Goal: Information Seeking & Learning: Learn about a topic

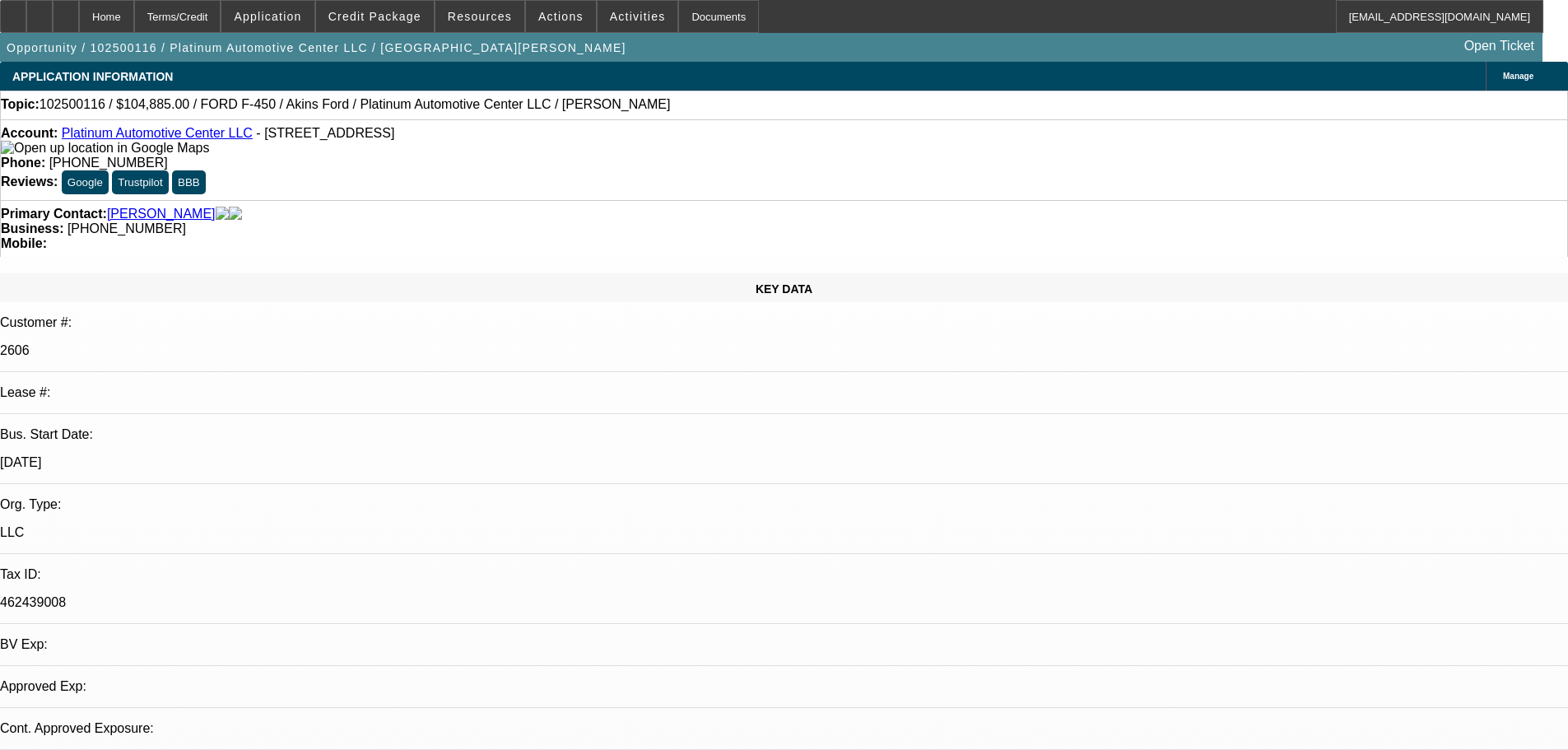
select select "0"
select select "2"
select select "0"
select select "6"
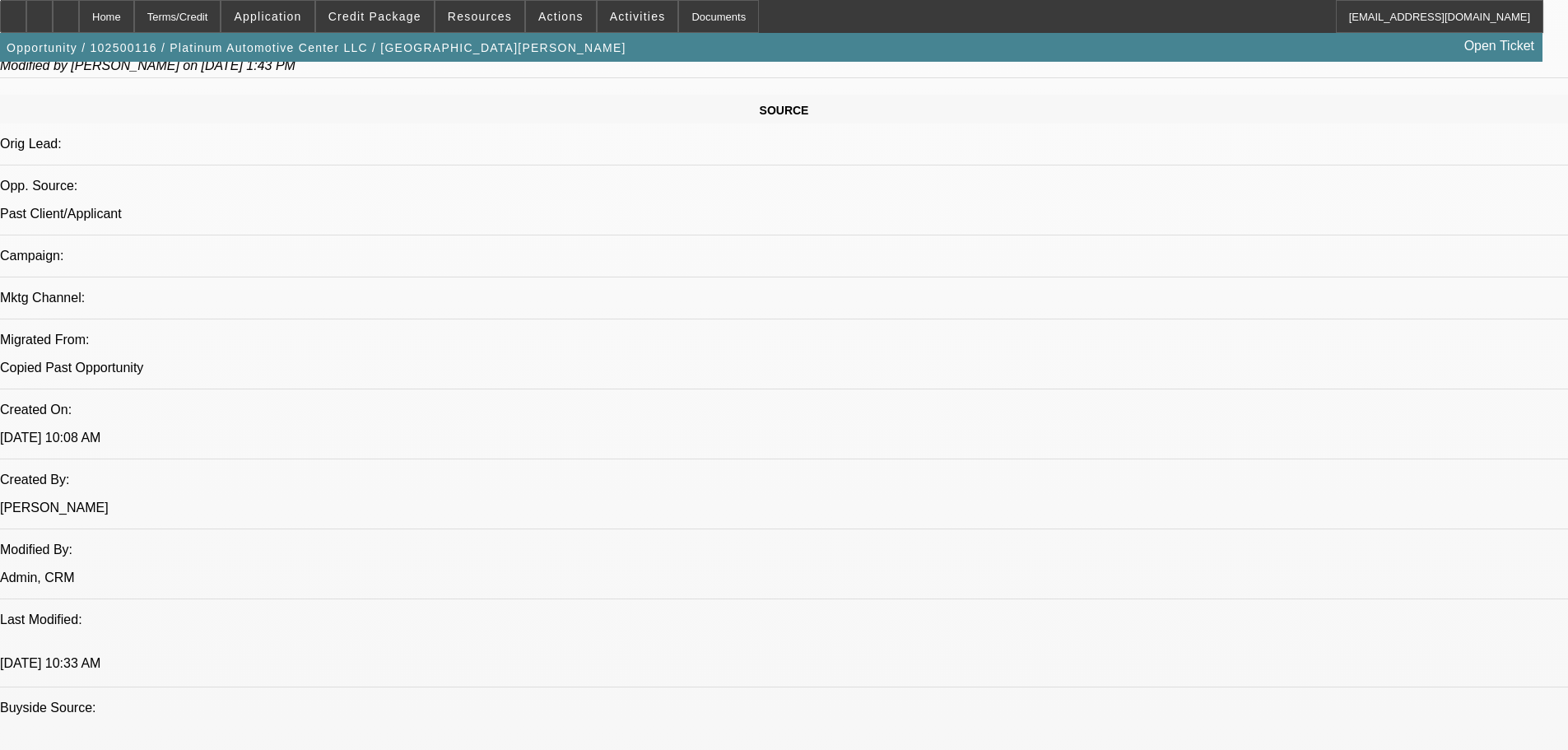
scroll to position [905, 0]
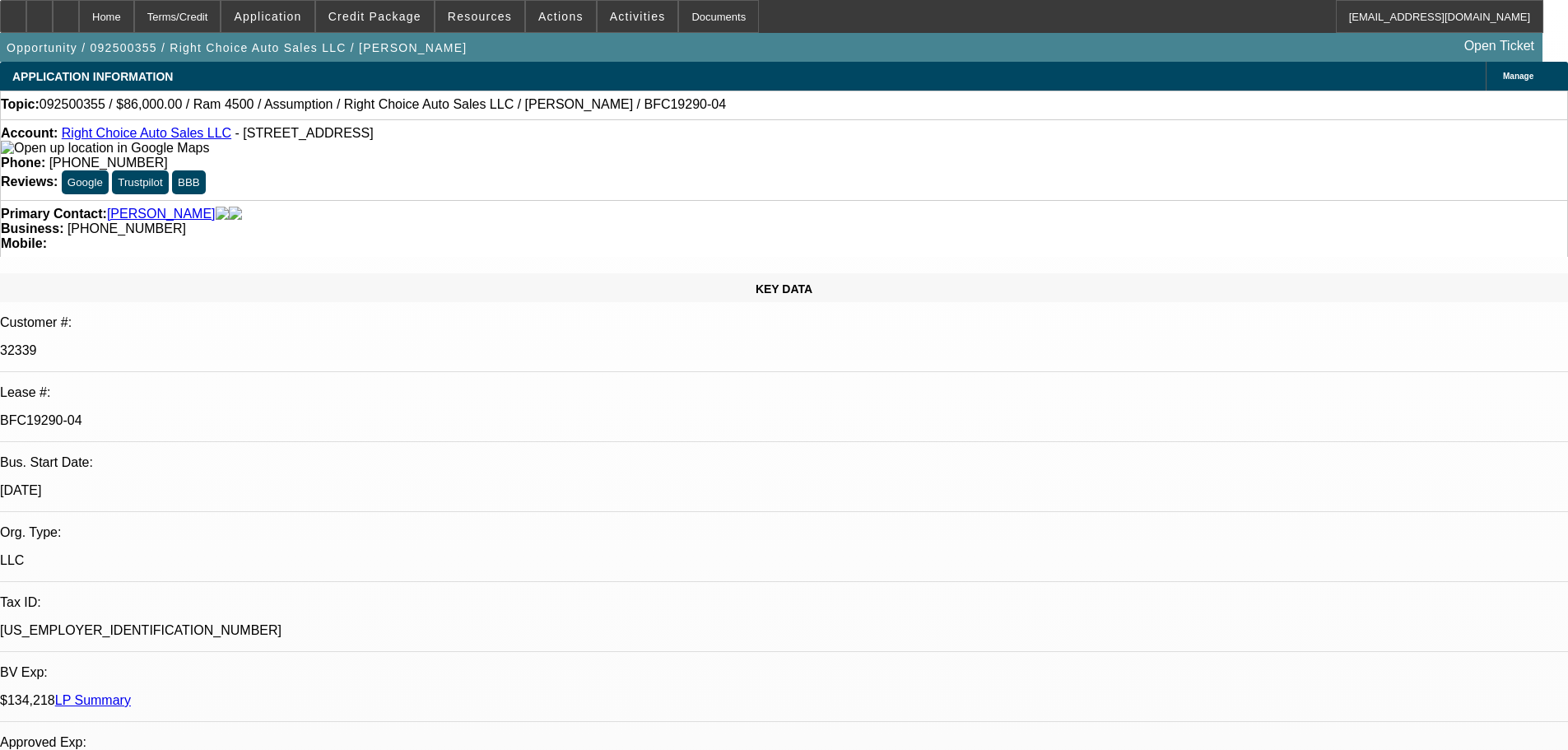
select select "0"
select select "2"
select select "0"
select select "4"
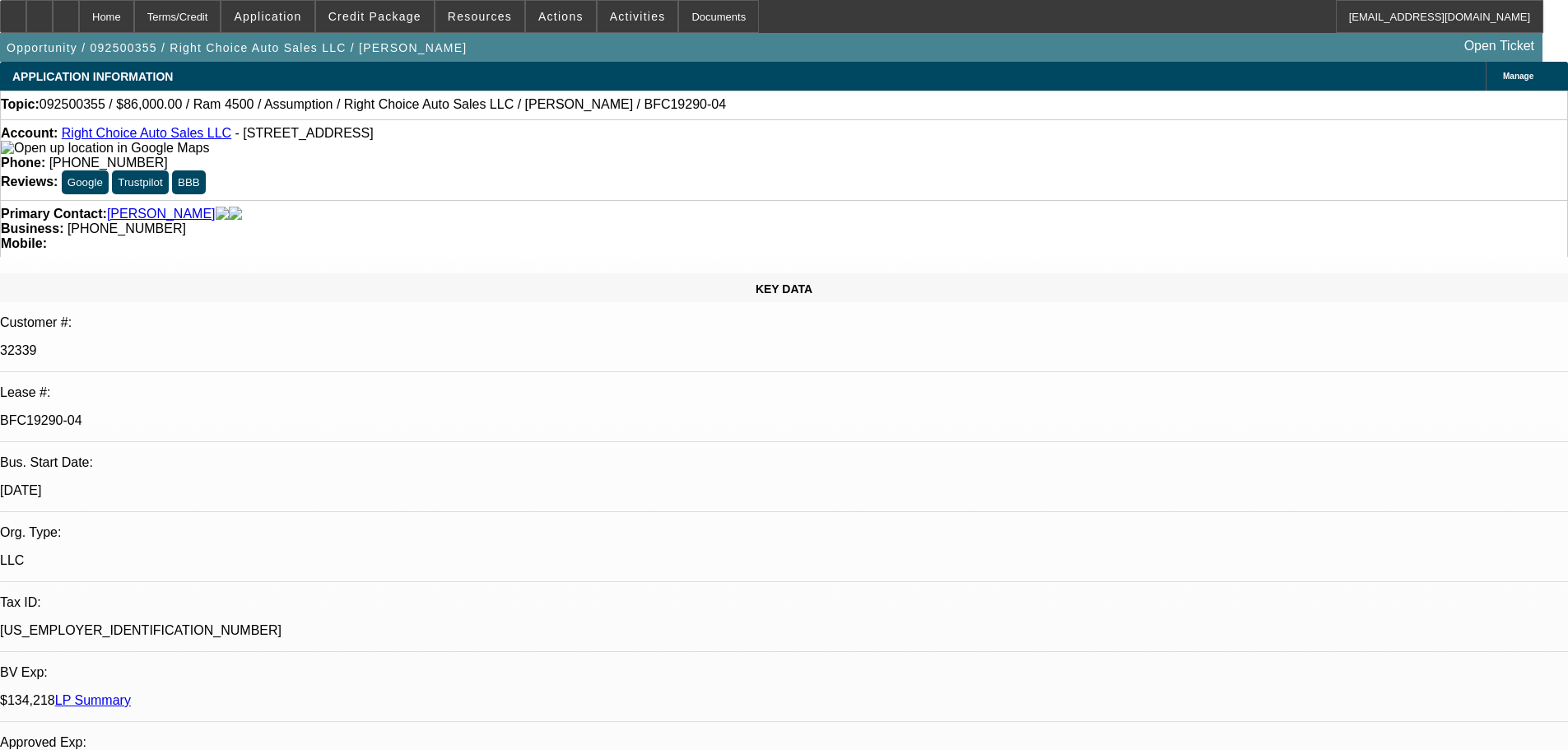
select select "0"
select select "2"
select select "0"
select select "4"
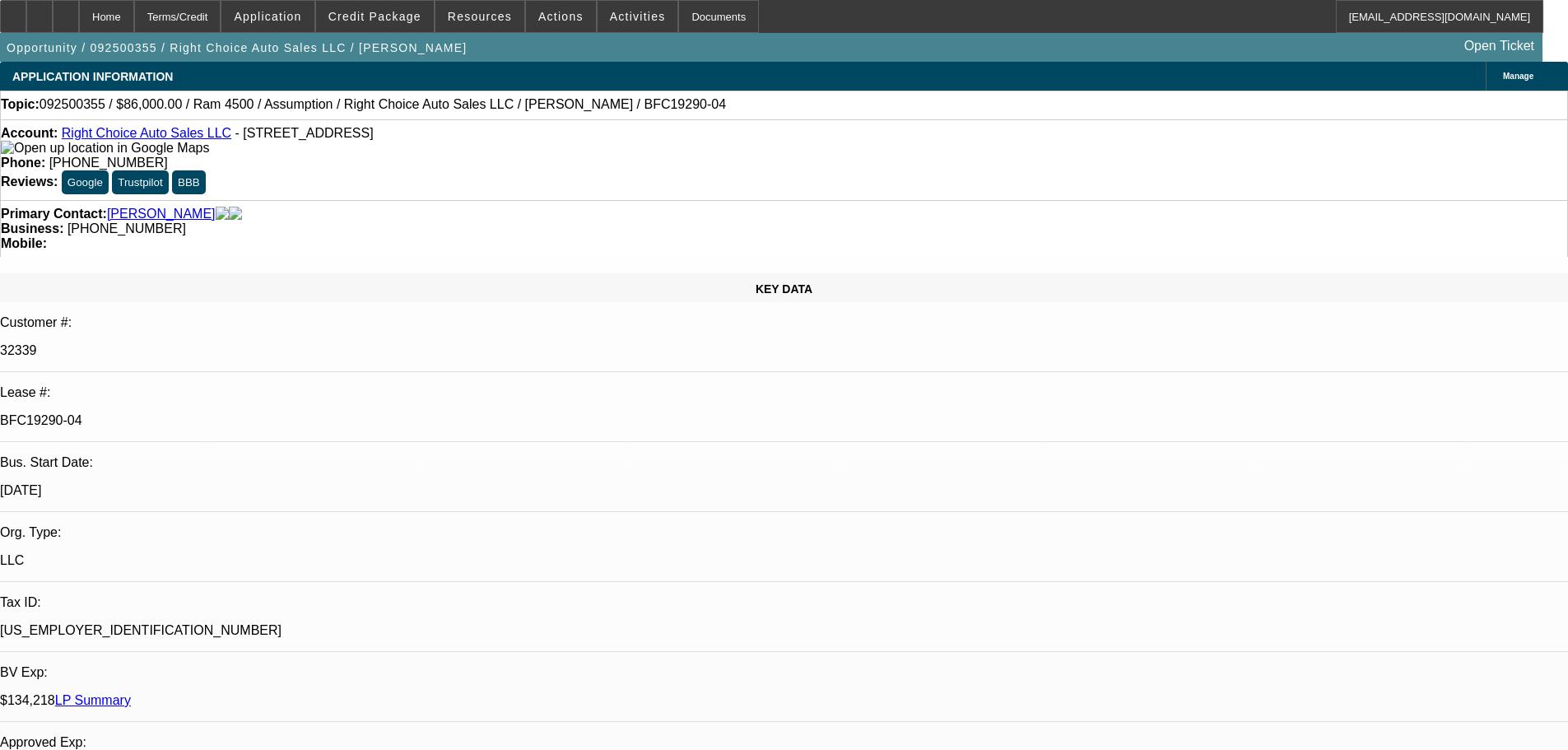
select select "0"
select select "2"
select select "0.1"
select select "4"
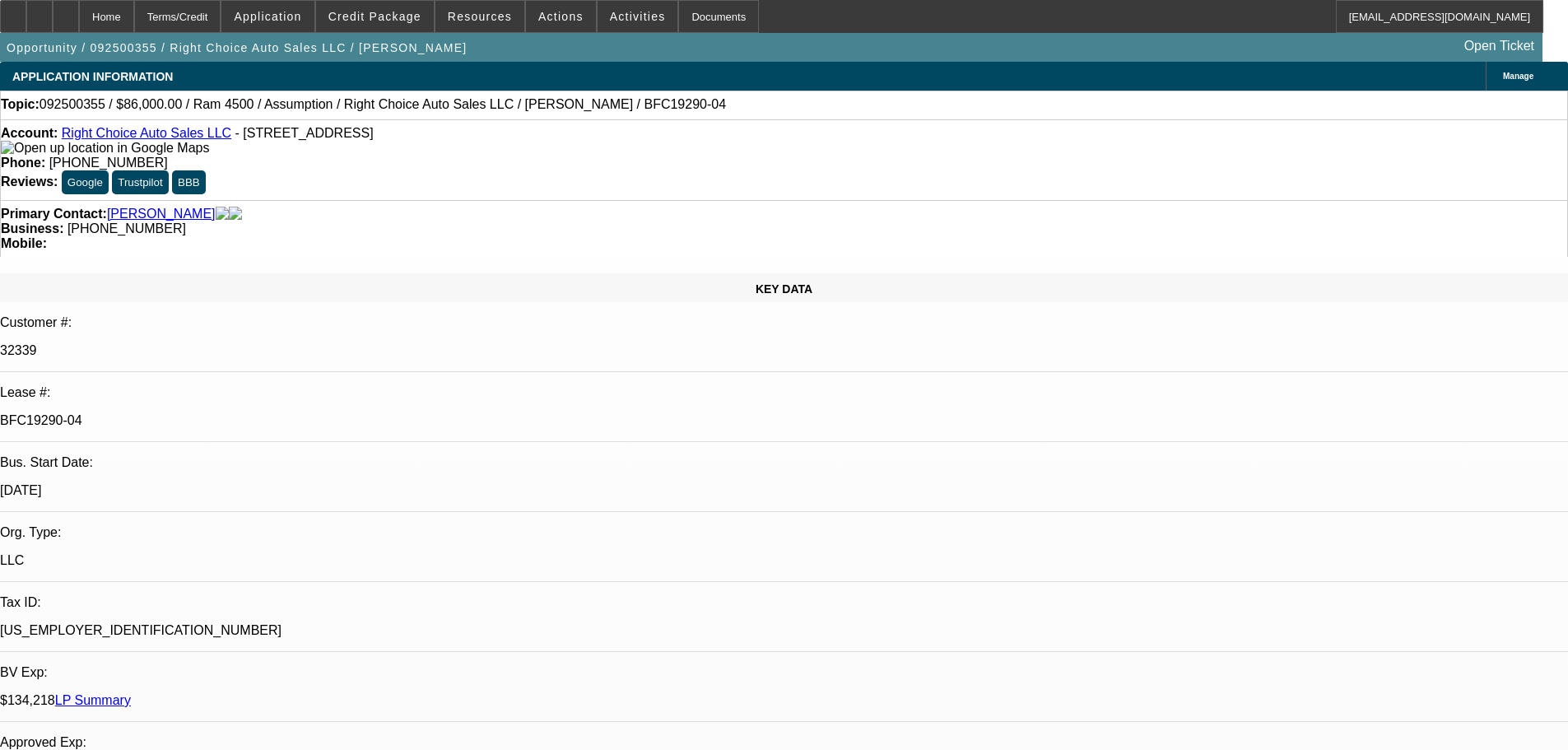
select select "0"
select select "2"
select select "0.1"
select select "4"
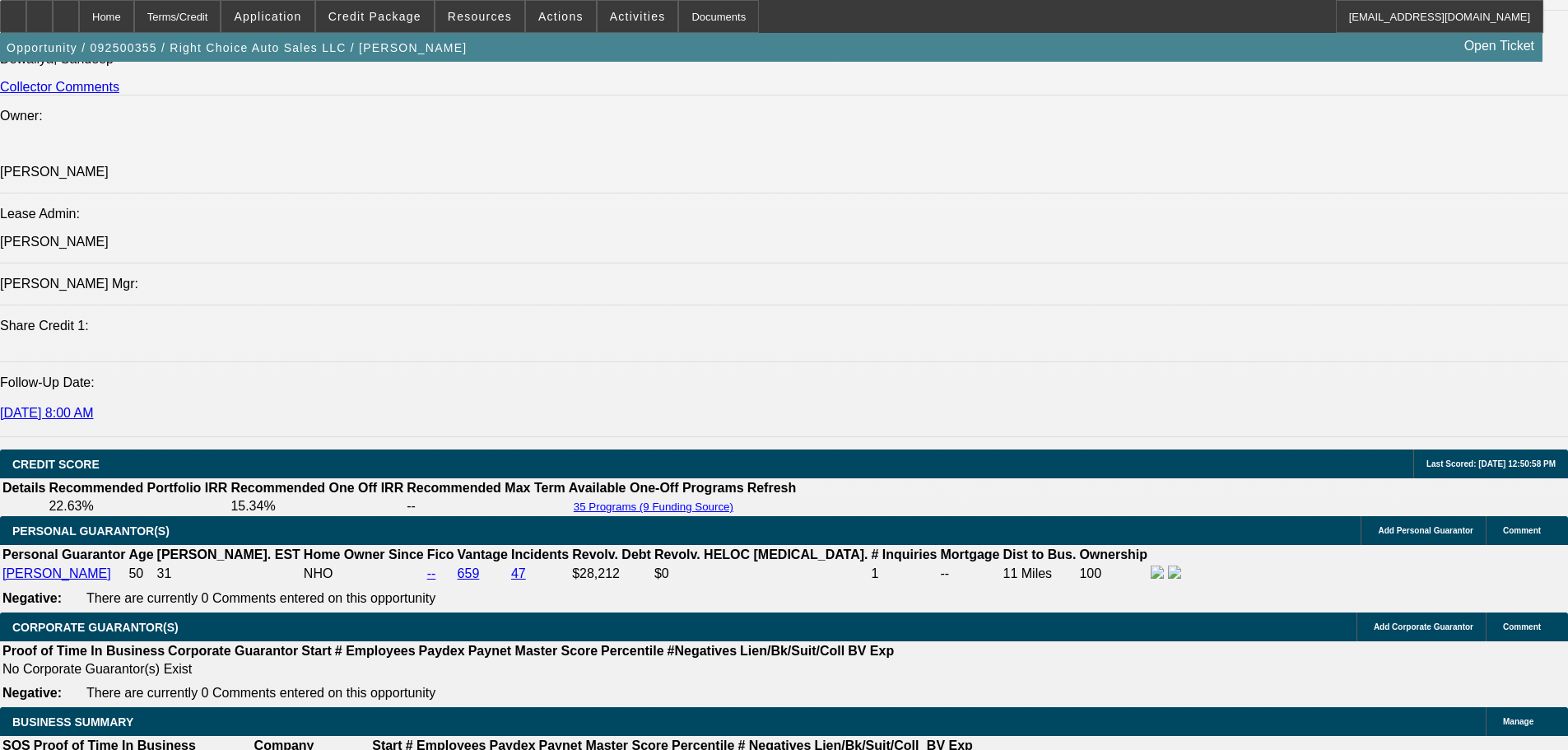
scroll to position [2794, 0]
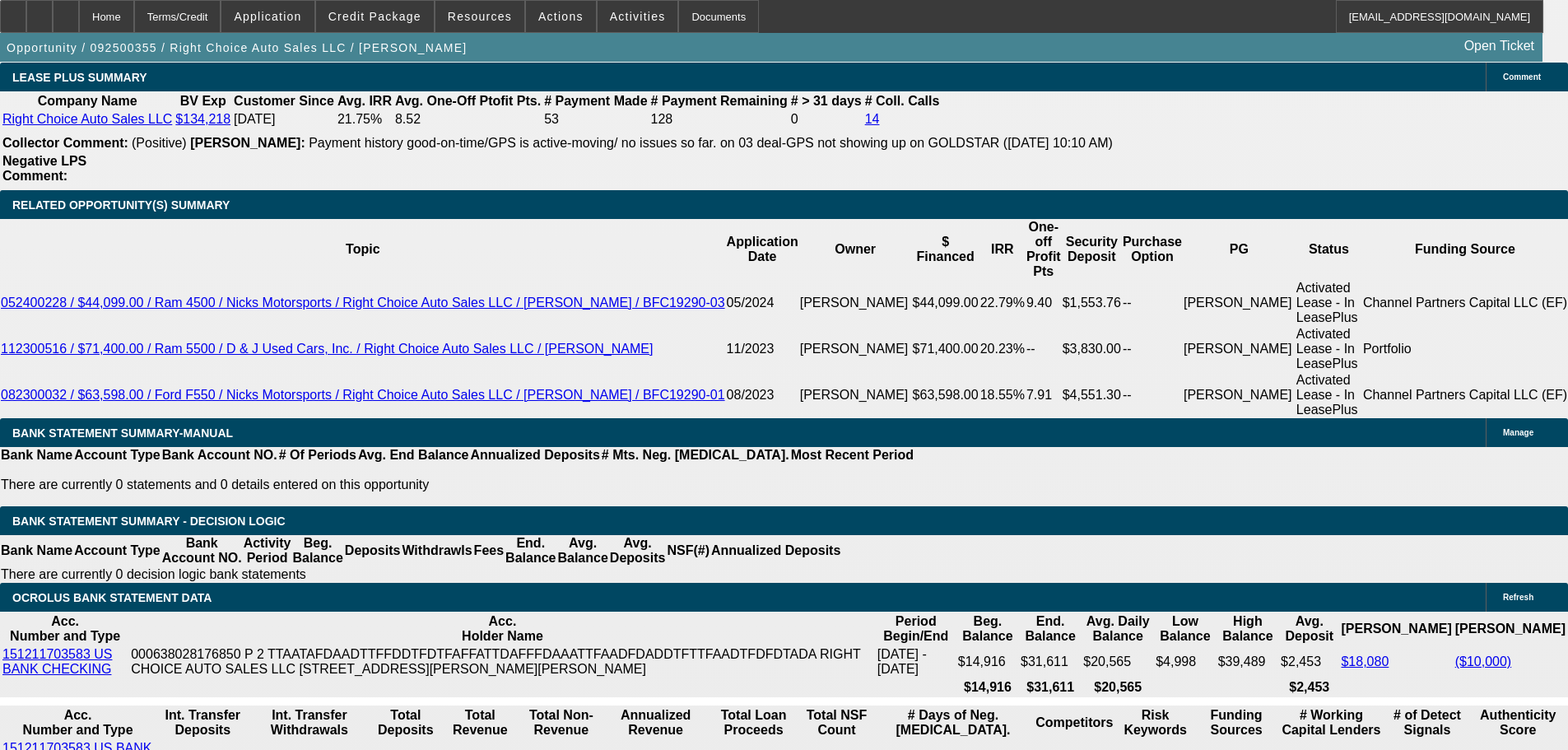
scroll to position [2301, 0]
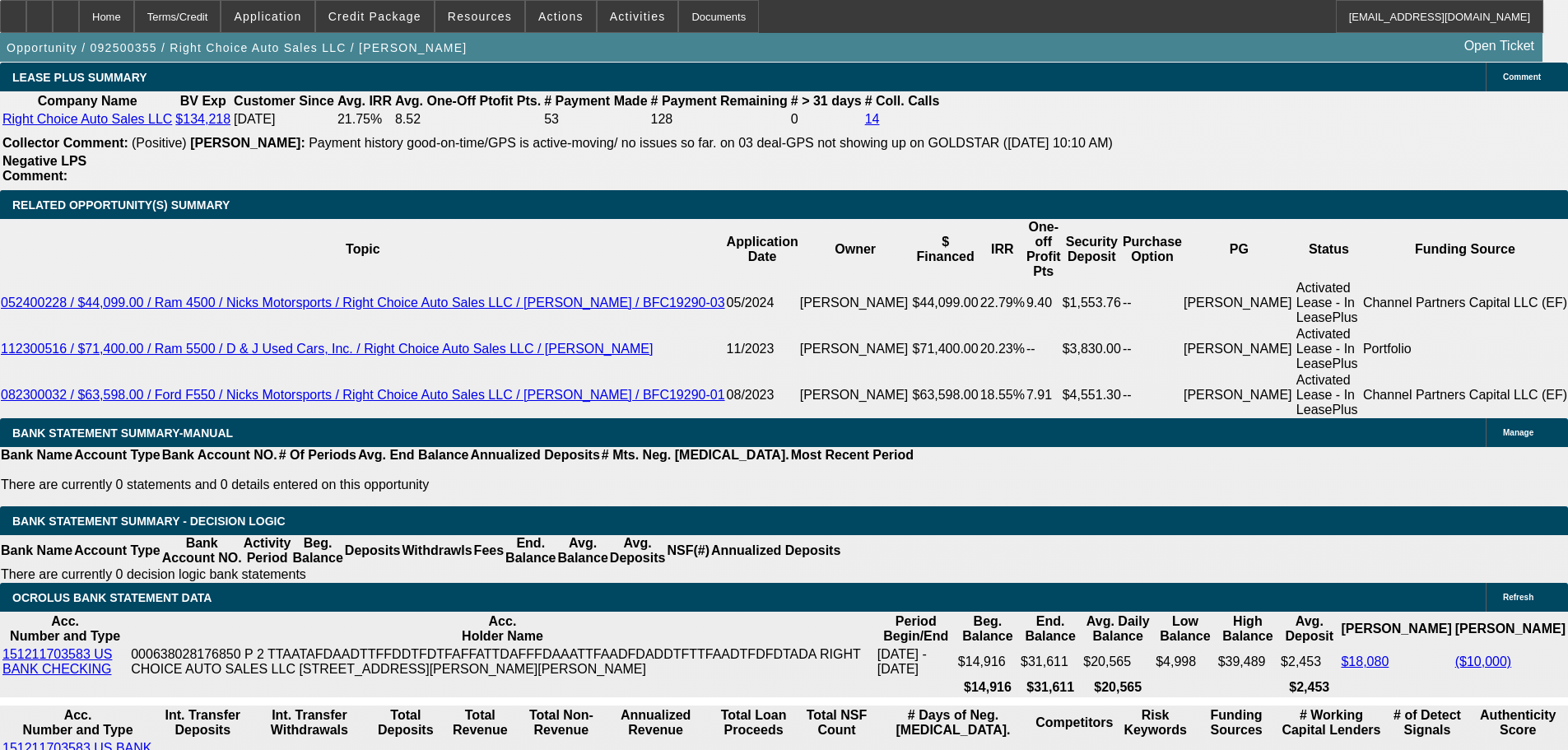
scroll to position [1314, 0]
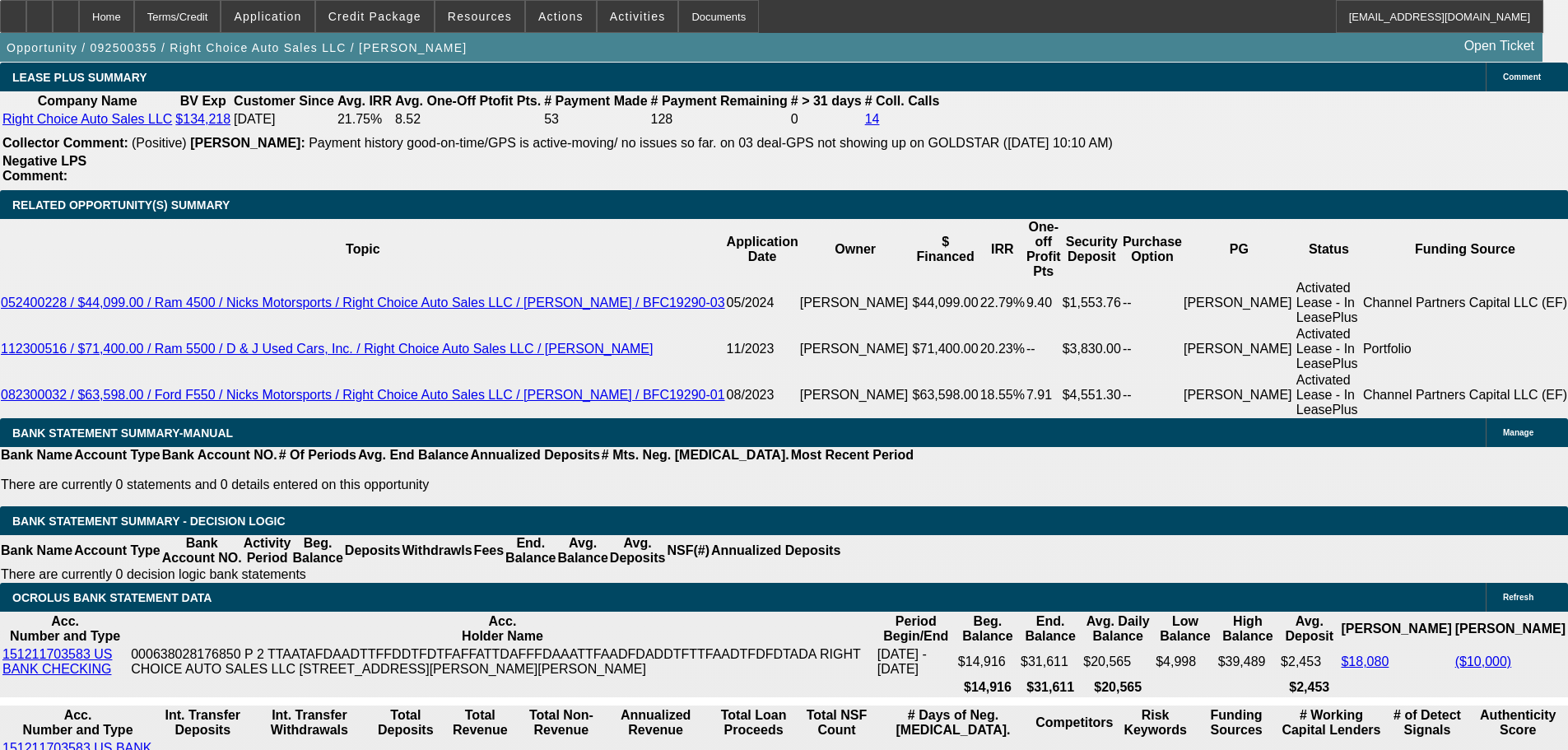
scroll to position [655, 0]
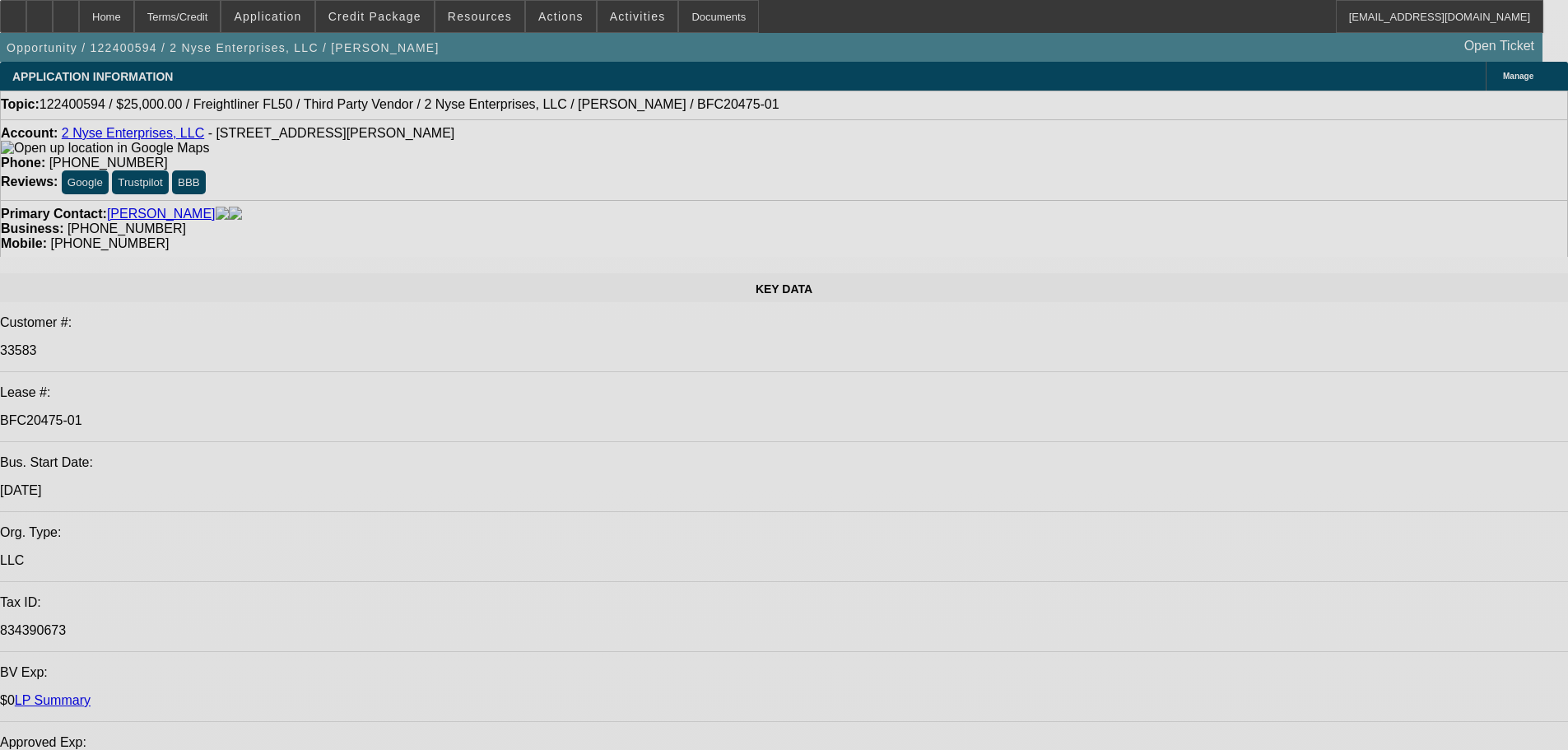
select select "0"
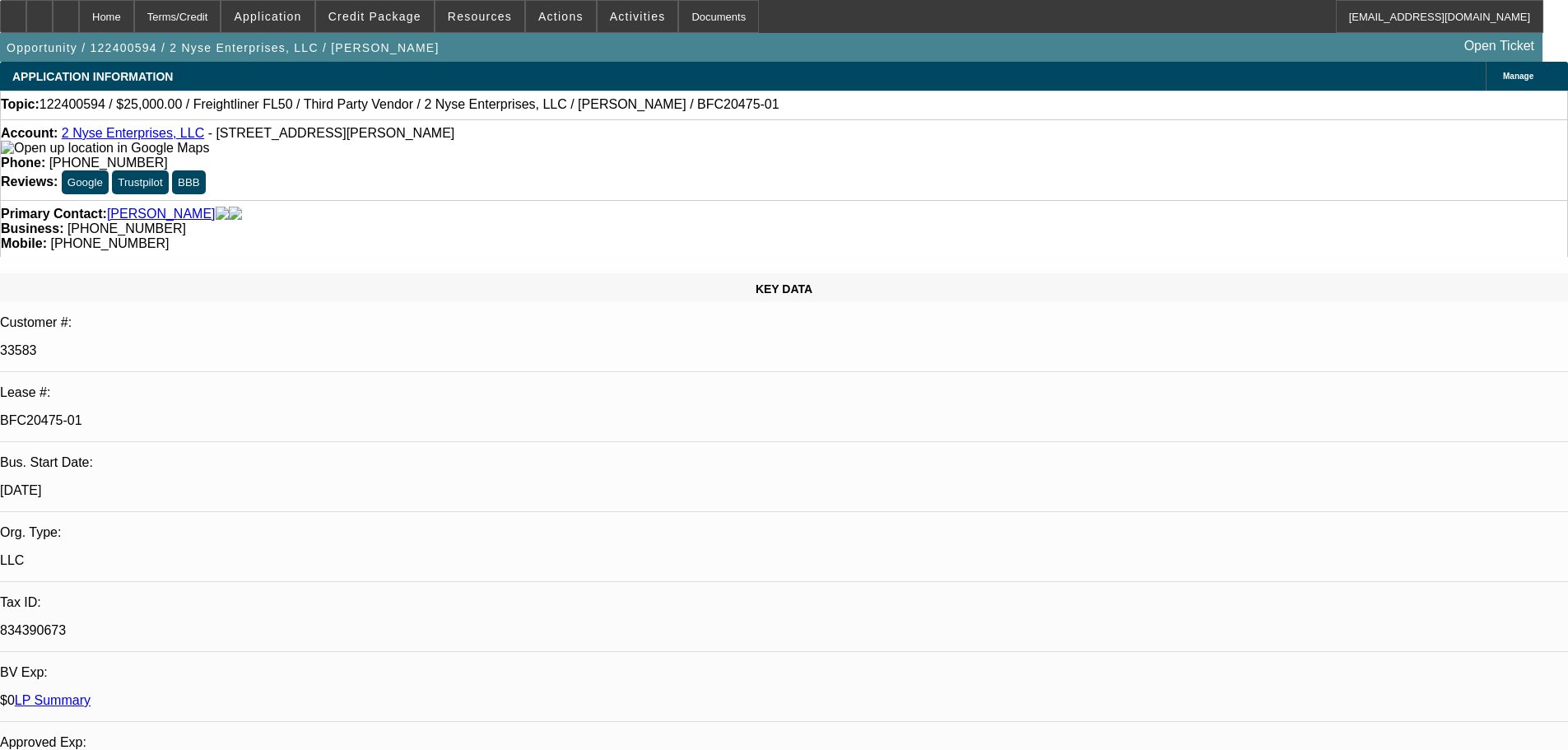
select select "0"
select select "6"
select select "0"
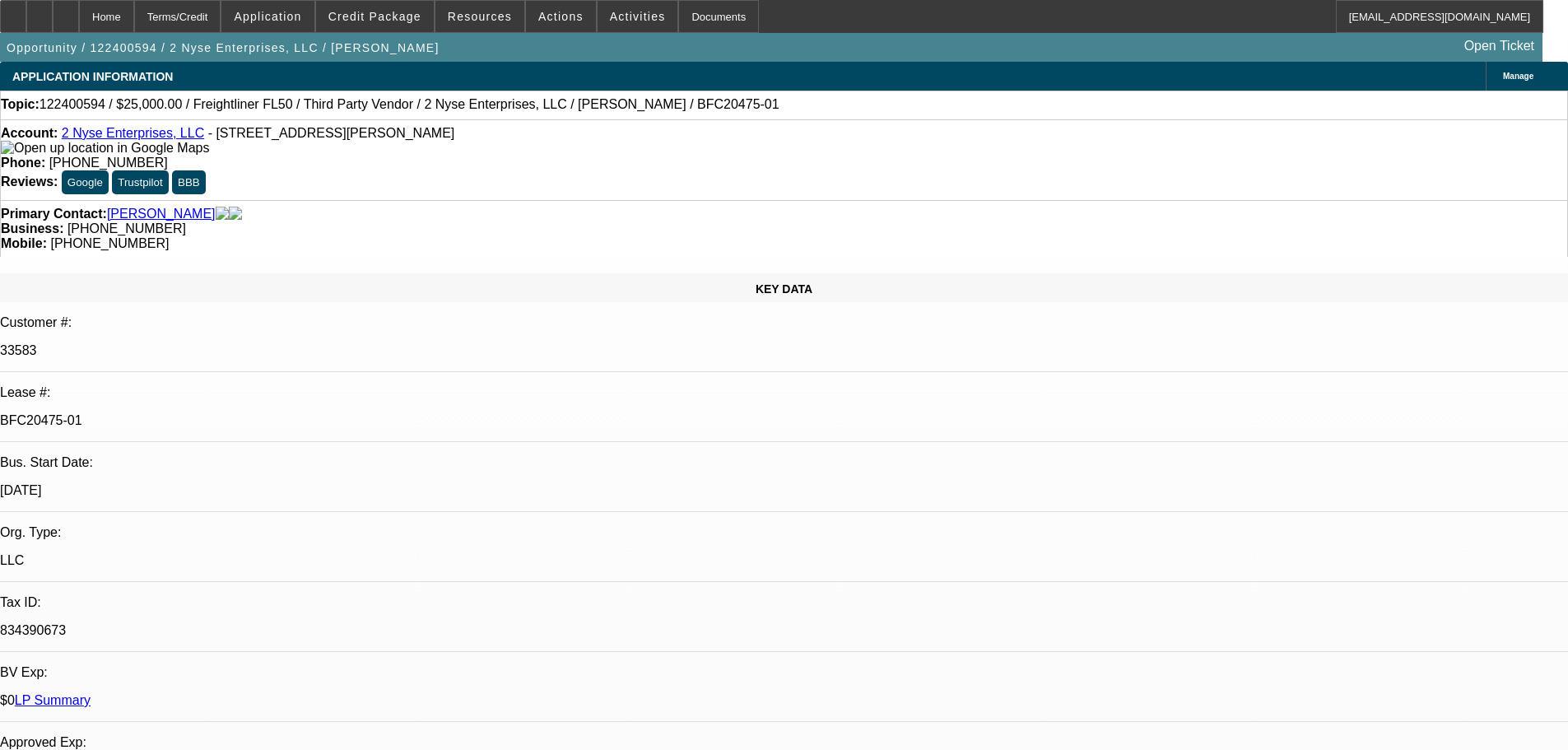
select select "0"
select select "6"
select select "0"
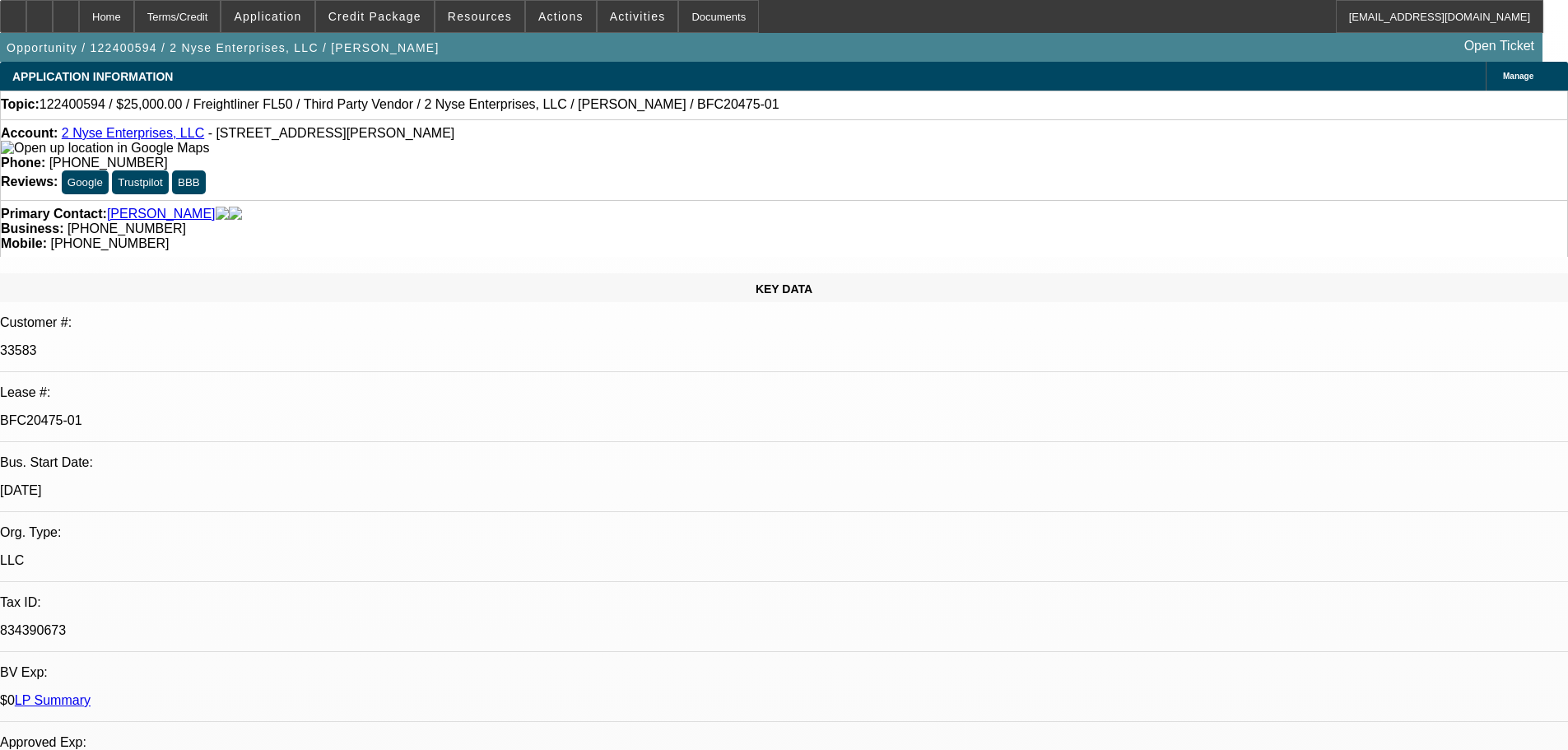
select select "6"
select select "0"
select select "6"
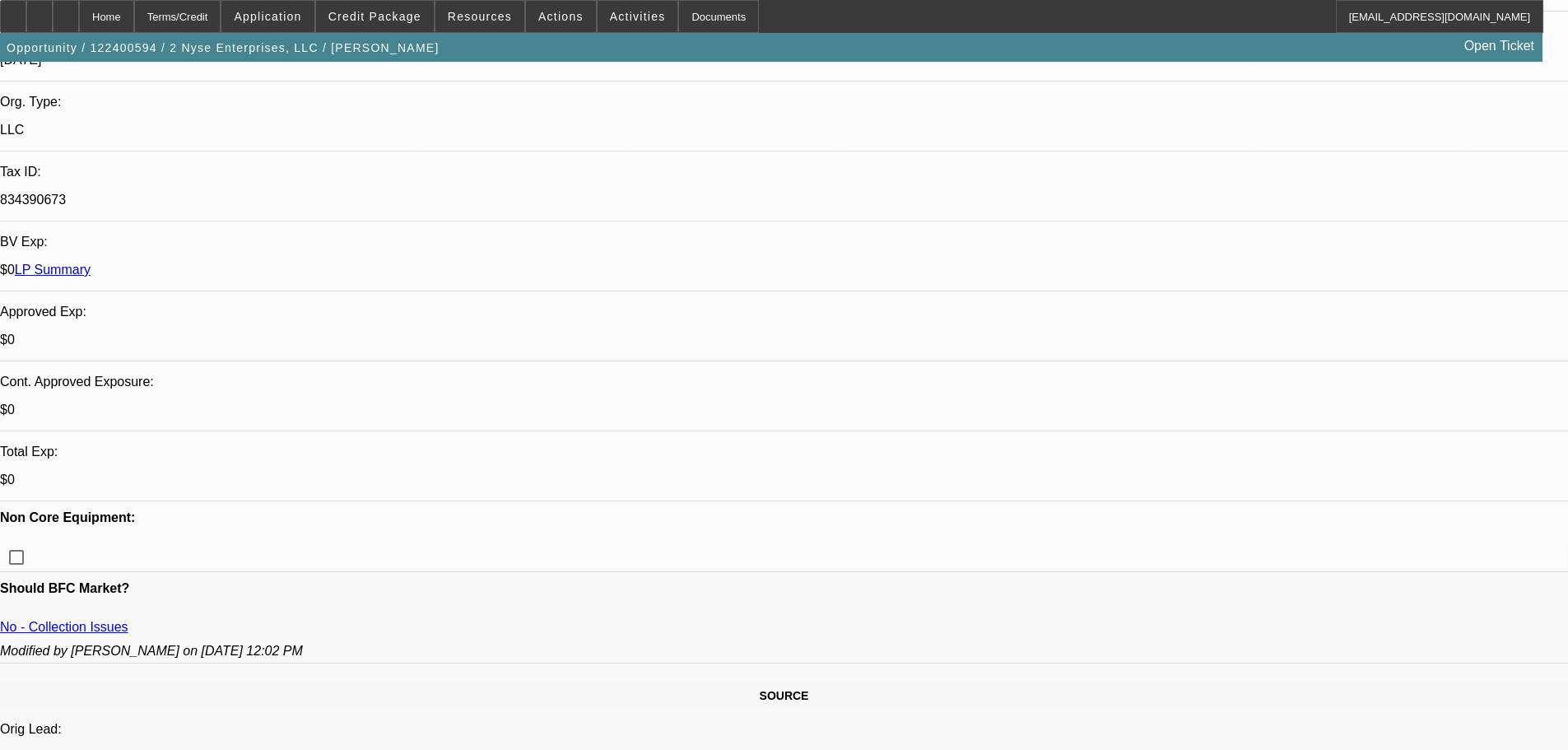
scroll to position [658, 0]
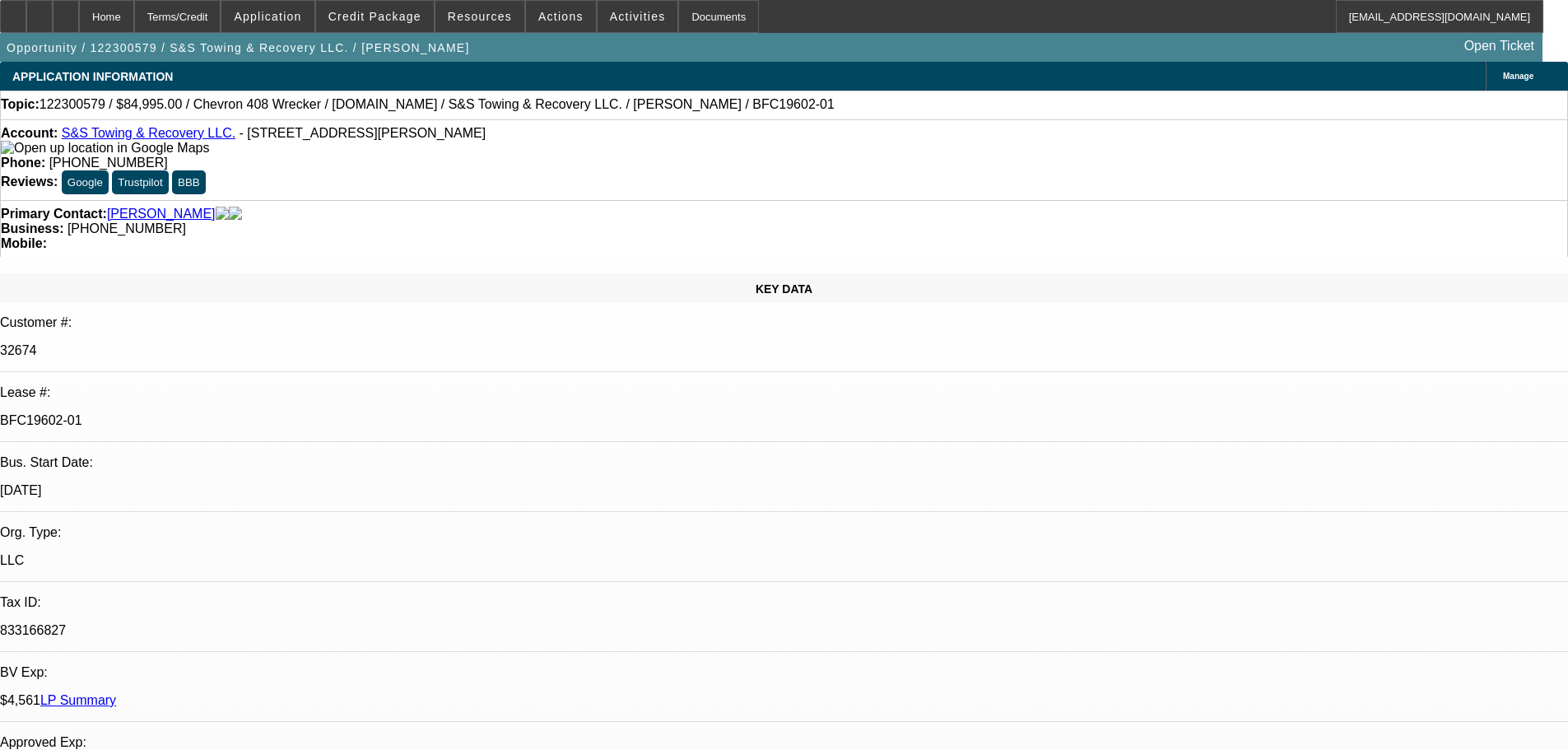
select select "0"
select select "2"
select select "0.1"
select select "4"
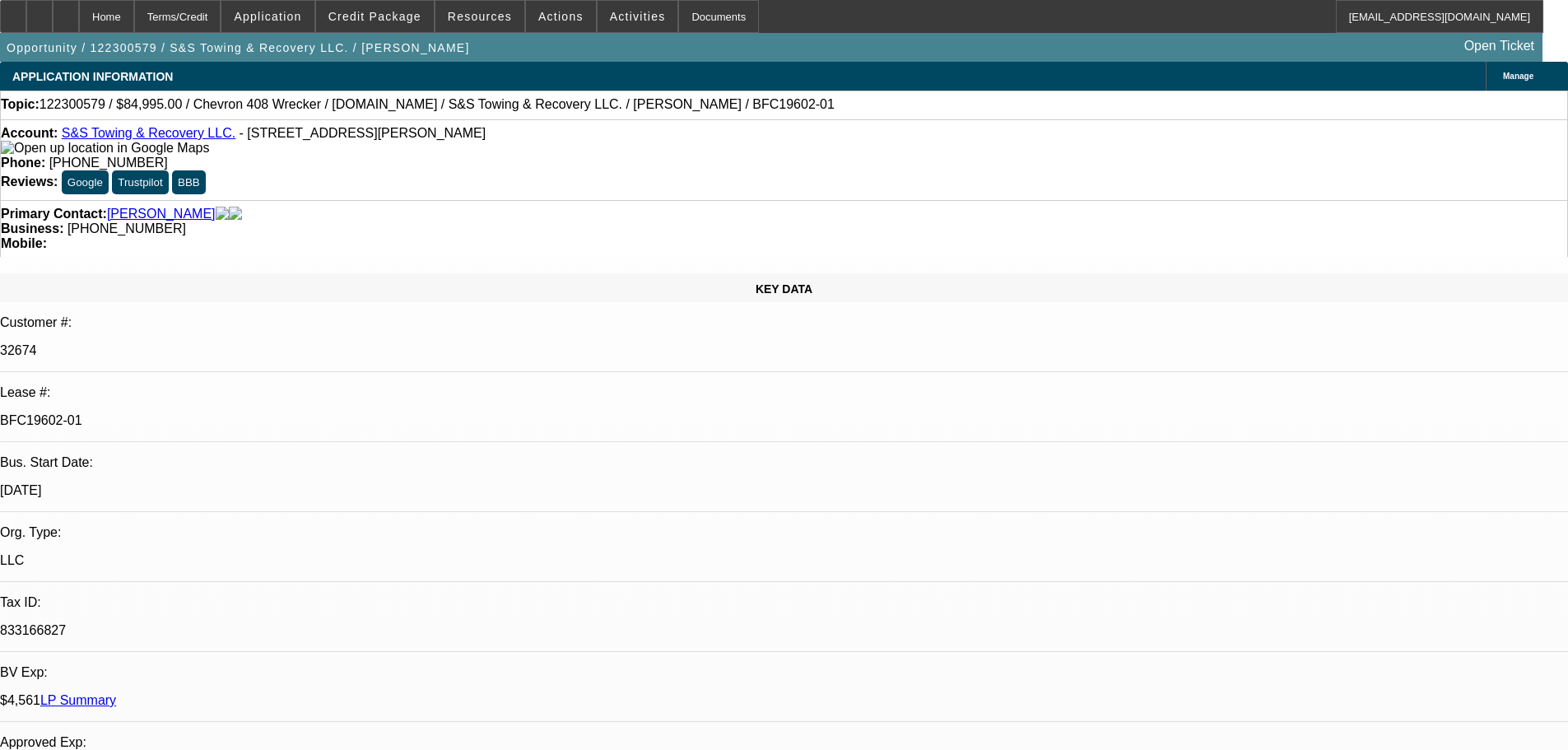
select select "0"
select select "3"
select select "0.1"
select select "4"
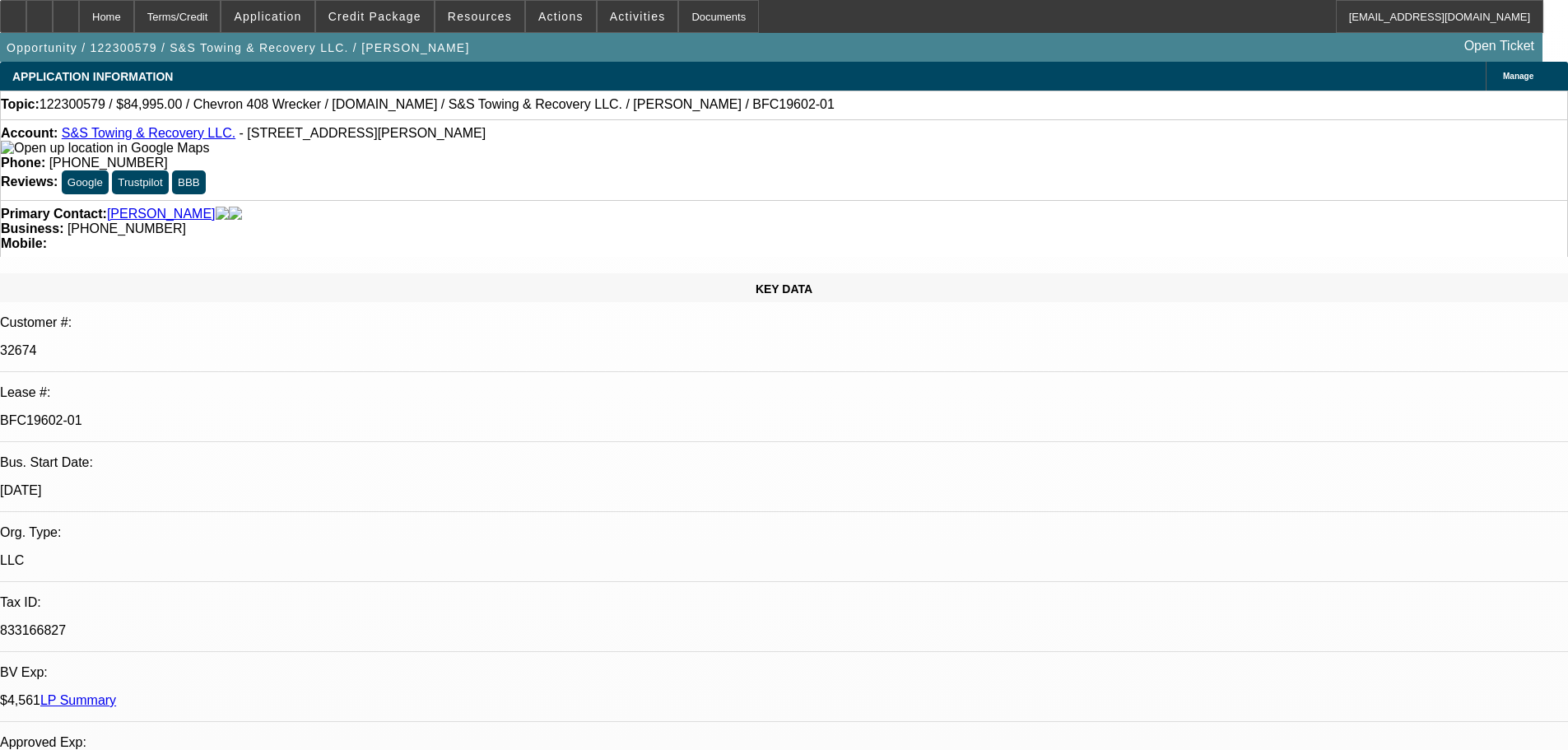
select select "0"
select select "3"
select select "0.1"
select select "4"
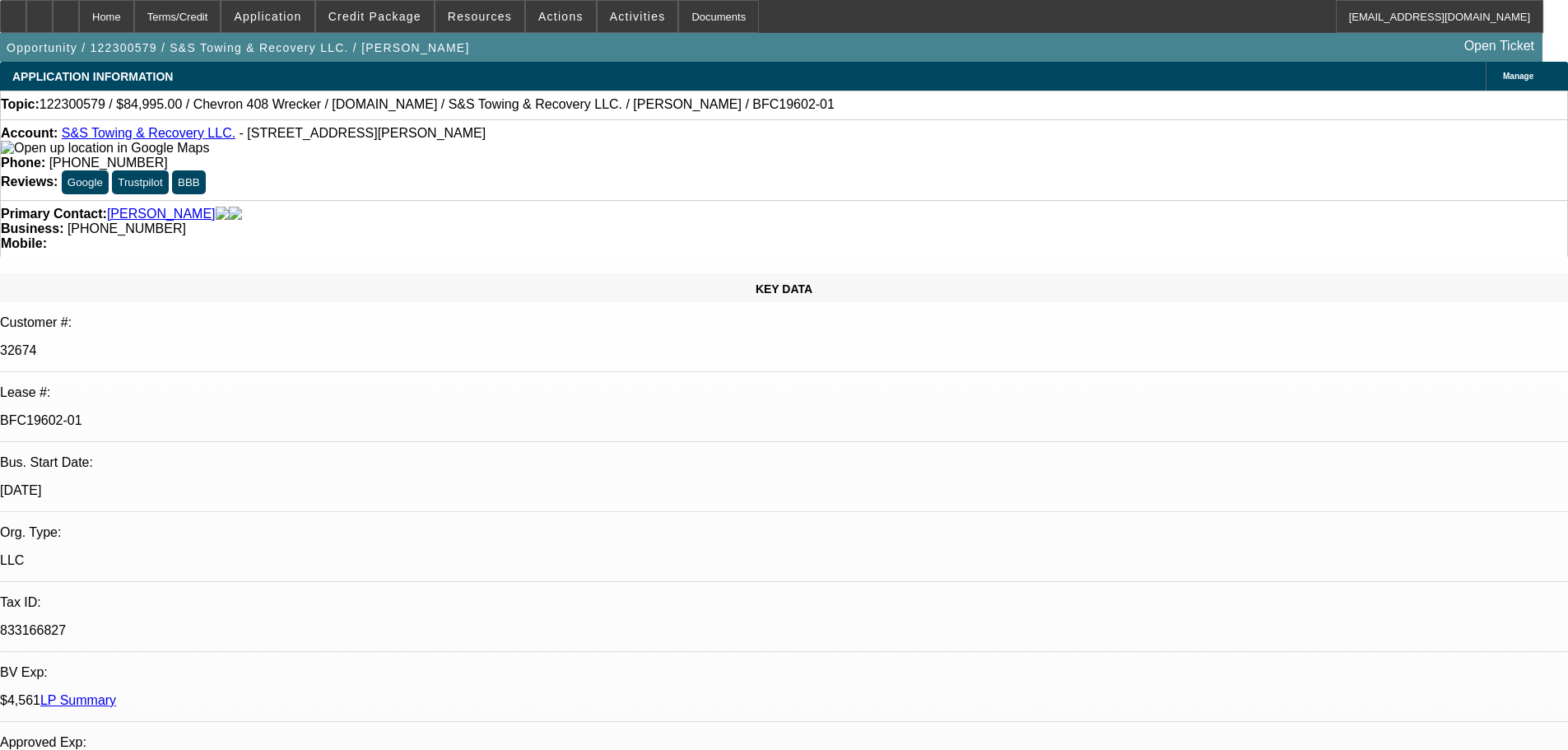
select select "0"
select select "2"
select select "0.1"
select select "4"
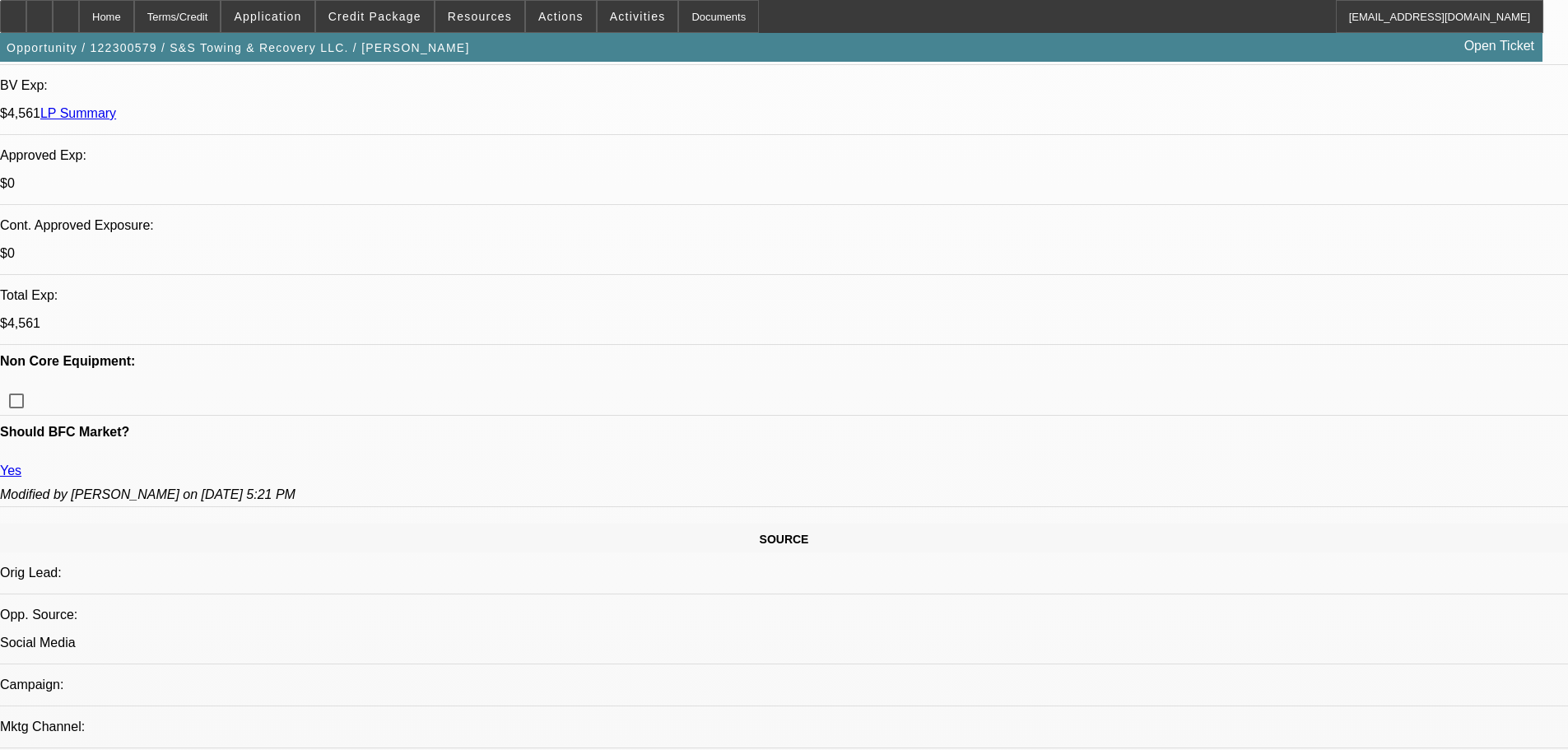
scroll to position [658, 0]
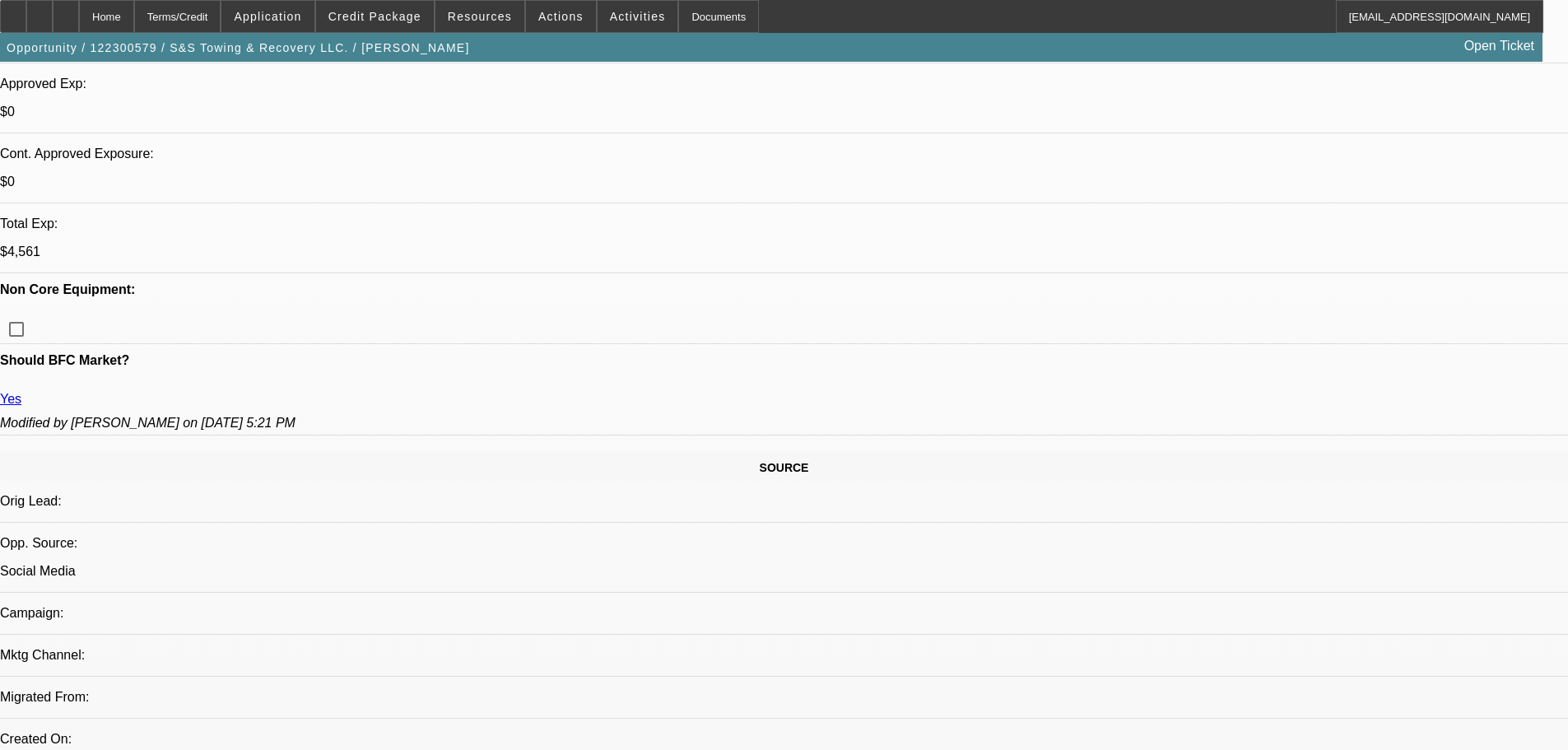
drag, startPoint x: 998, startPoint y: 347, endPoint x: 981, endPoint y: 350, distance: 16.6
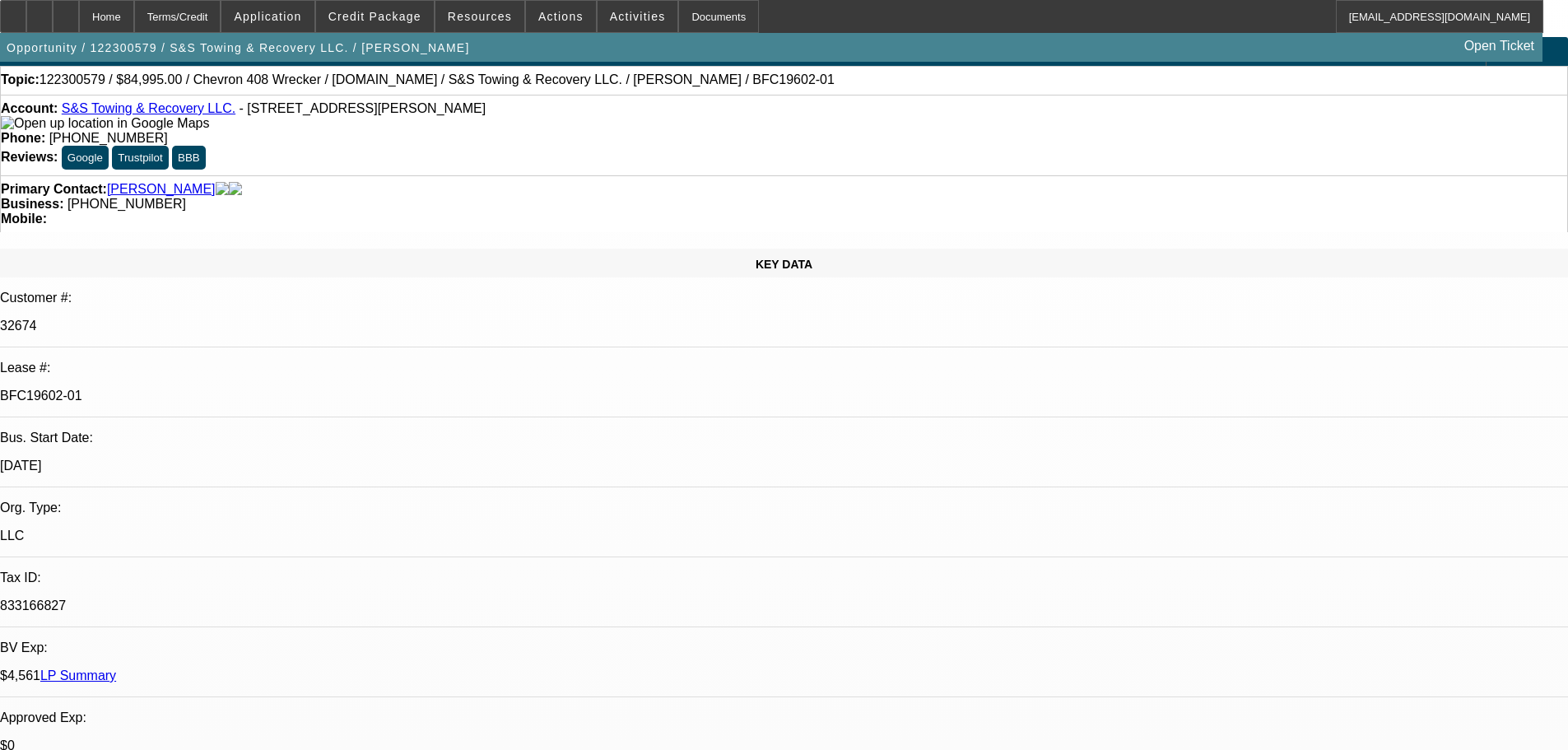
scroll to position [0, 0]
